Goal: Find contact information: Find contact information

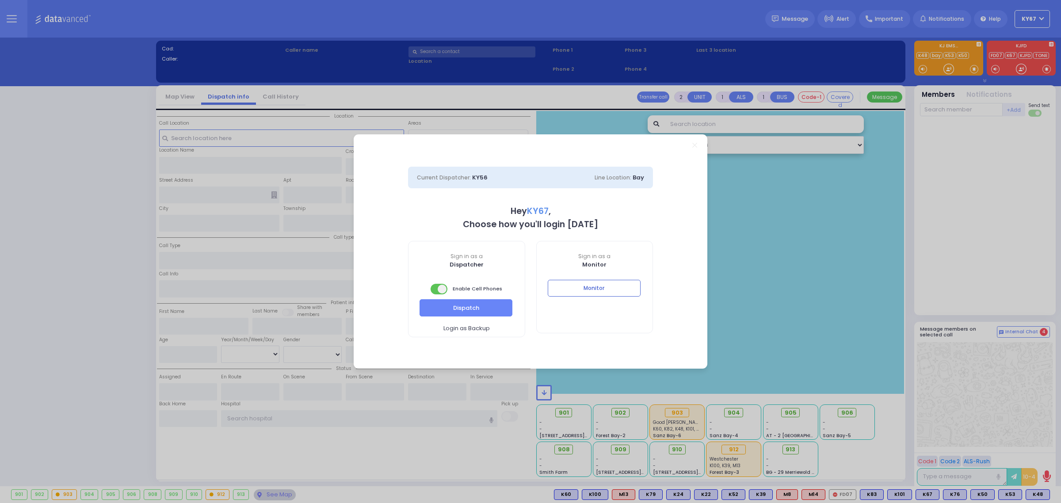
select select "9"
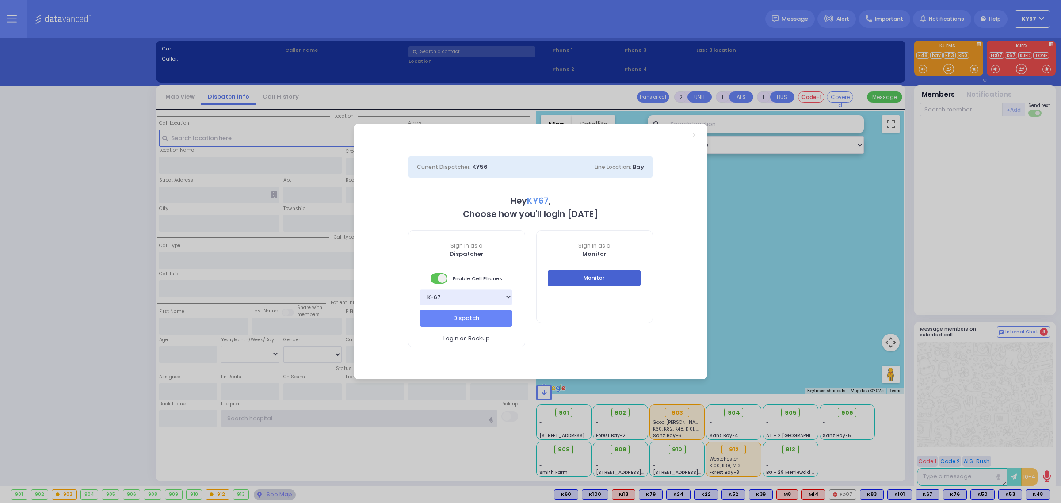
type input "Ky67"
click at [618, 279] on button "Monitor" at bounding box center [594, 278] width 93 height 17
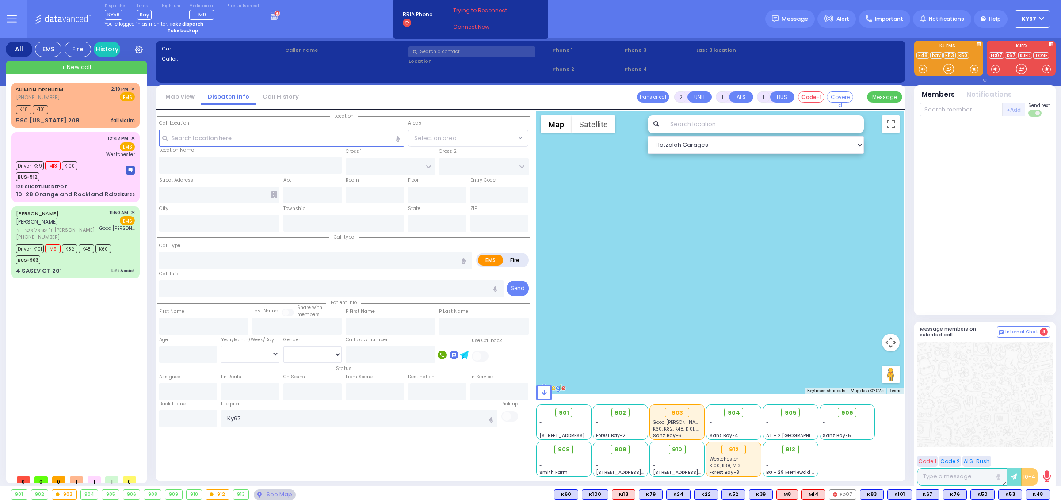
click at [10, 14] on icon at bounding box center [12, 19] width 10 height 10
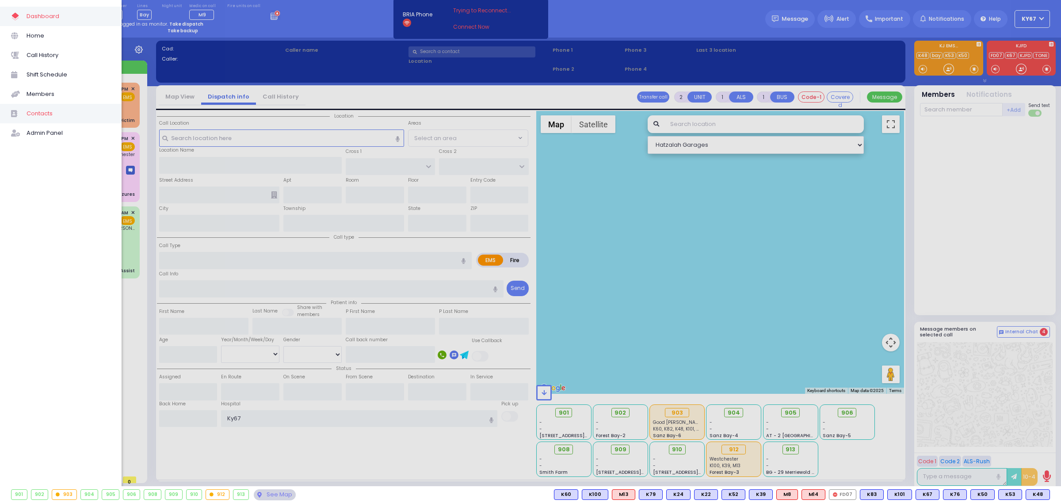
click at [38, 116] on span "Contacts" at bounding box center [69, 113] width 84 height 11
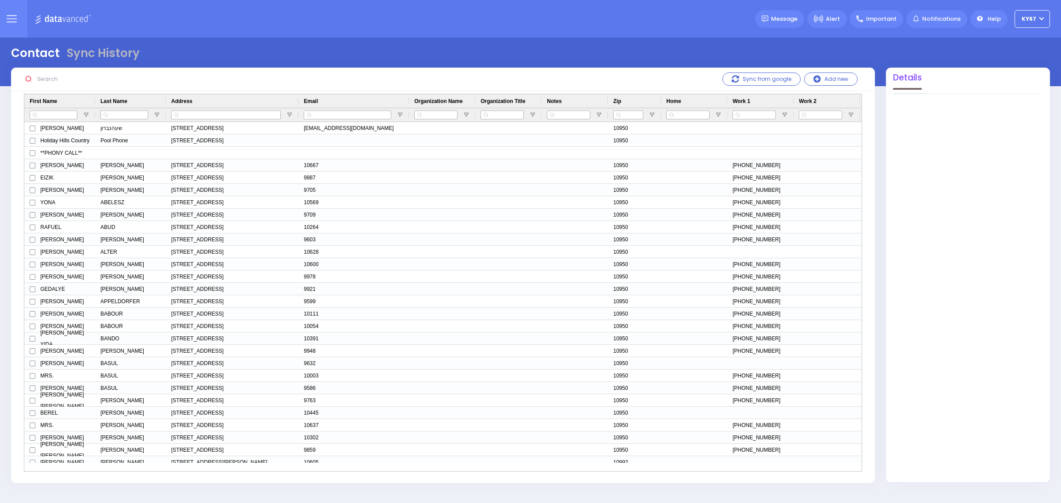
click at [44, 80] on input "text" at bounding box center [100, 79] width 133 height 17
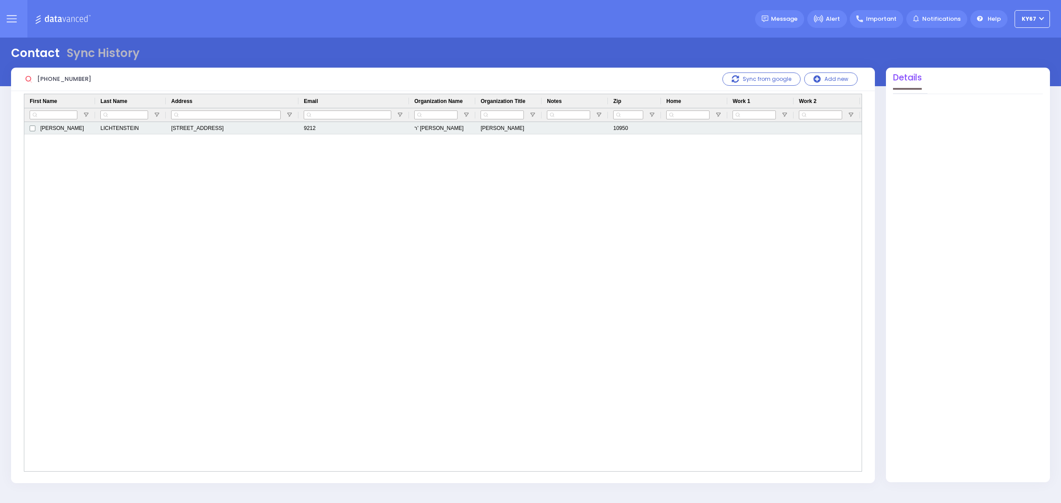
type input "[PHONE_NUMBER]"
click at [236, 129] on div "[STREET_ADDRESS]" at bounding box center [232, 128] width 133 height 12
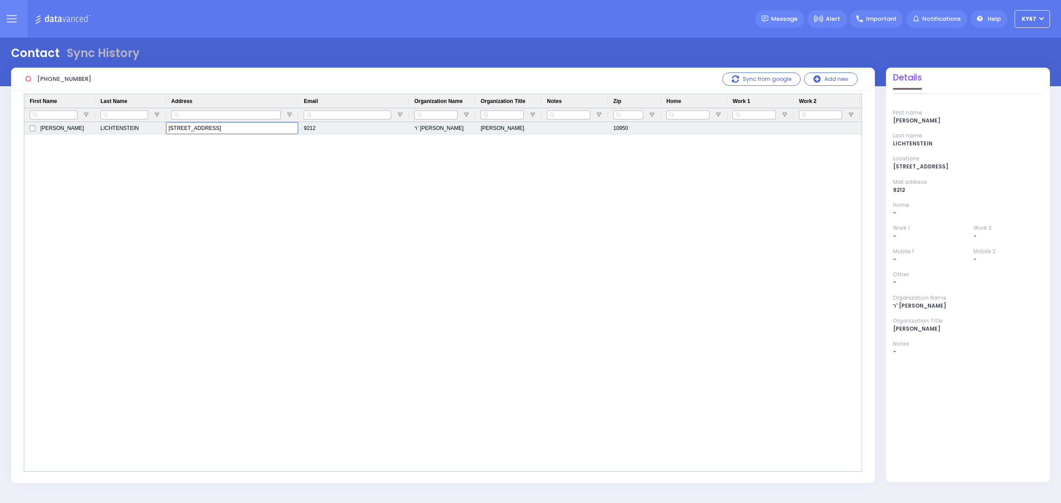
click at [226, 130] on input "[STREET_ADDRESS]" at bounding box center [232, 127] width 132 height 11
drag, startPoint x: 219, startPoint y: 129, endPoint x: 153, endPoint y: 135, distance: 66.7
click at [153, 135] on div "[PERSON_NAME] [STREET_ADDRESS] 9212 ר' [PERSON_NAME] 10950" at bounding box center [443, 296] width 838 height 349
click at [200, 253] on div "[PERSON_NAME] [STREET_ADDRESS] 9212 ר' [PERSON_NAME] 10950" at bounding box center [443, 296] width 838 height 349
click at [202, 127] on input "[STREET_ADDRESS]" at bounding box center [232, 127] width 132 height 11
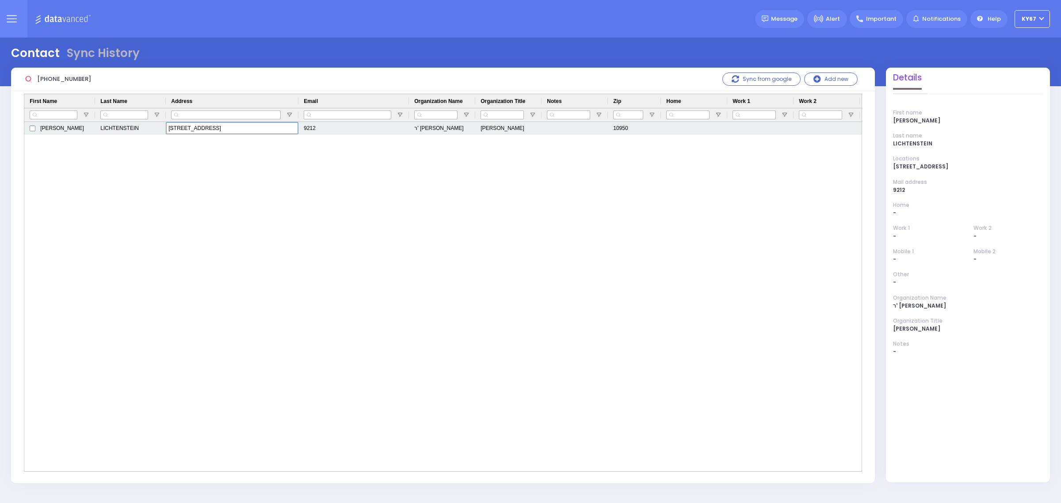
click at [176, 126] on input "[STREET_ADDRESS]" at bounding box center [232, 127] width 132 height 11
click at [360, 303] on div "[PERSON_NAME] [STREET_ADDRESS] 9212 ר' [PERSON_NAME] 10950" at bounding box center [443, 296] width 838 height 349
click at [168, 275] on div "[PERSON_NAME] [STREET_ADDRESS] 9212 ר' [PERSON_NAME] 10950" at bounding box center [443, 296] width 838 height 349
click at [220, 127] on input "[STREET_ADDRESS]" at bounding box center [232, 127] width 132 height 11
drag, startPoint x: 219, startPoint y: 127, endPoint x: 151, endPoint y: 127, distance: 68.1
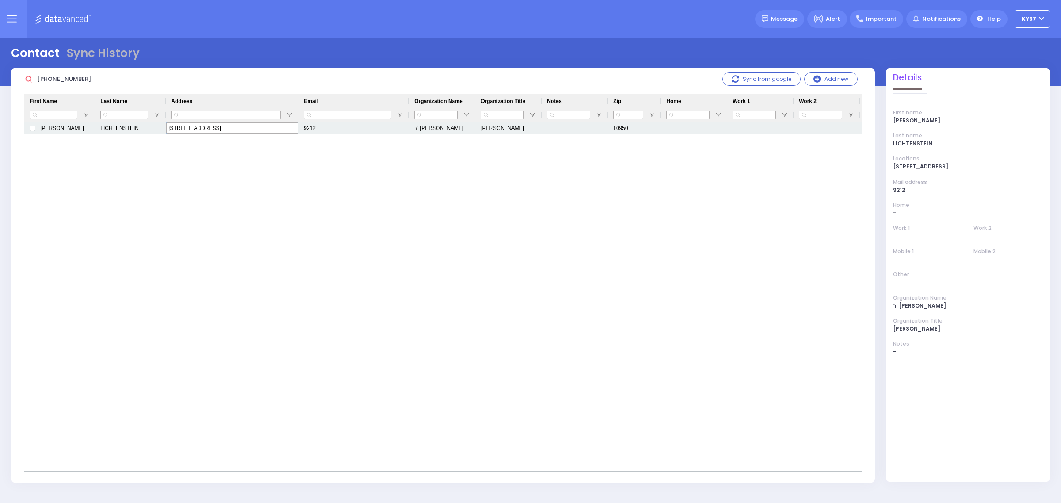
click at [151, 127] on div "[PERSON_NAME] [STREET_ADDRESS] 9212 ר' [PERSON_NAME] 10950" at bounding box center [541, 128] width 1035 height 12
